Goal: Transaction & Acquisition: Download file/media

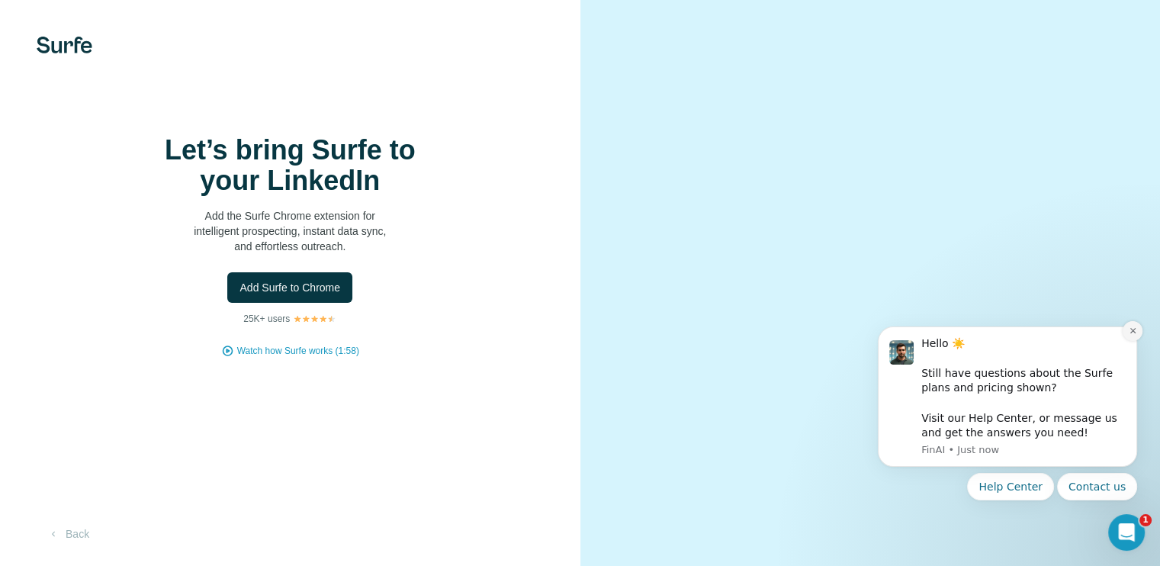
click at [1134, 332] on icon "Dismiss notification" at bounding box center [1133, 330] width 8 height 8
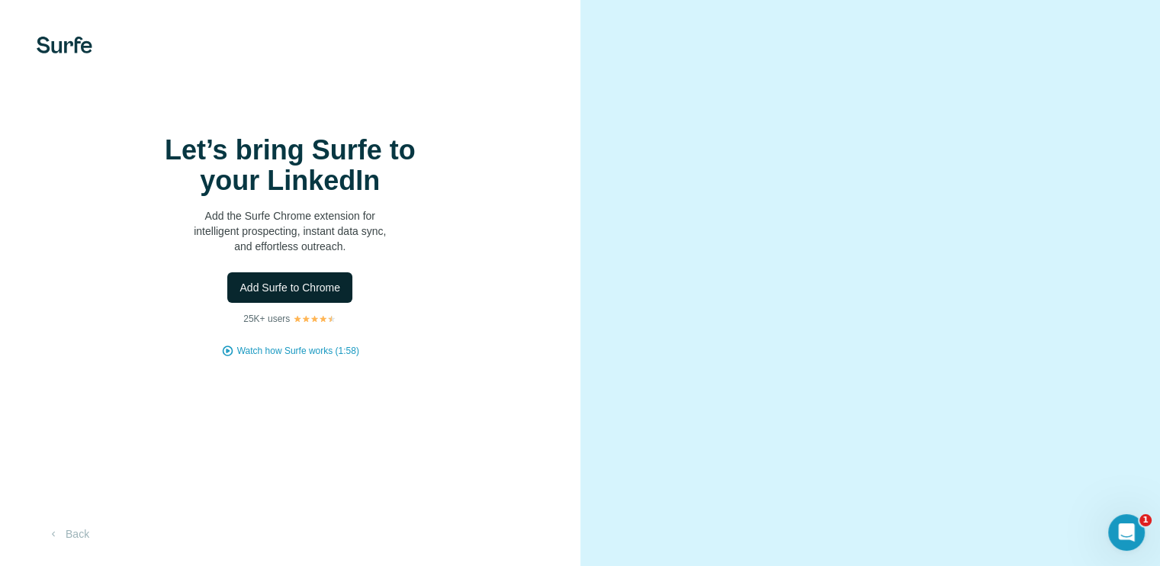
click at [297, 295] on span "Add Surfe to Chrome" at bounding box center [289, 287] width 101 height 15
